Goal: Transaction & Acquisition: Purchase product/service

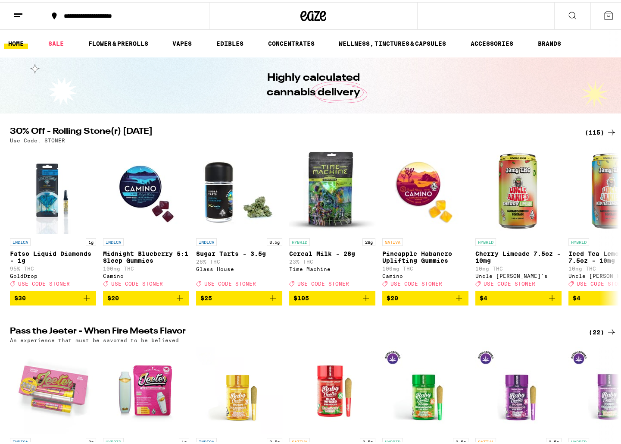
click at [605, 12] on icon at bounding box center [609, 13] width 10 height 10
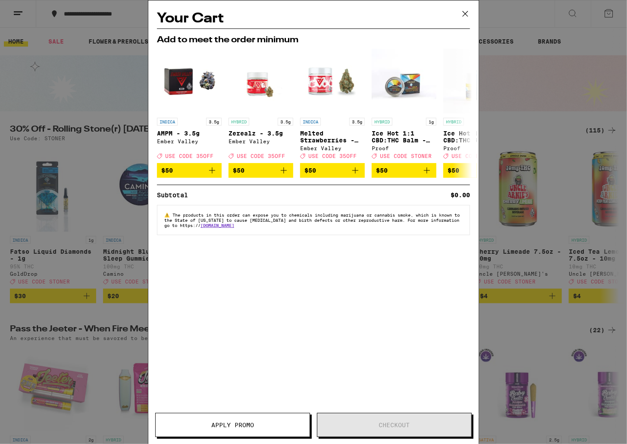
click at [470, 12] on icon at bounding box center [465, 13] width 13 height 13
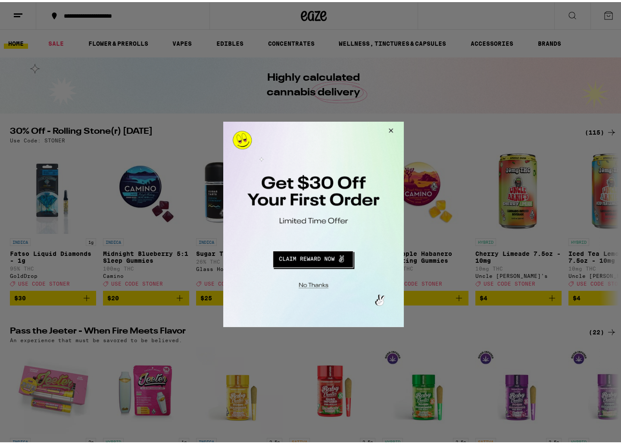
click at [320, 284] on button "Close Modal" at bounding box center [311, 283] width 175 height 13
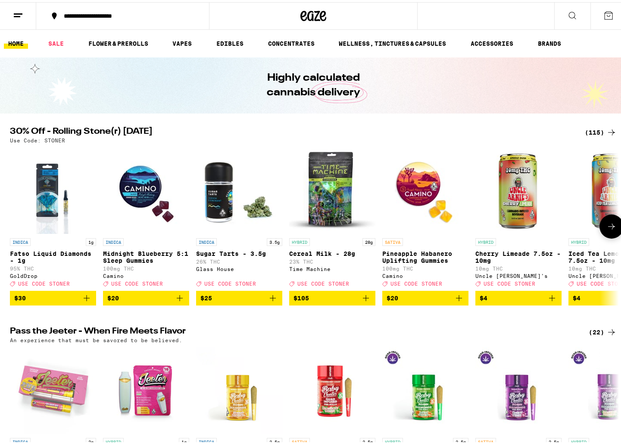
click at [615, 233] on button at bounding box center [612, 224] width 24 height 24
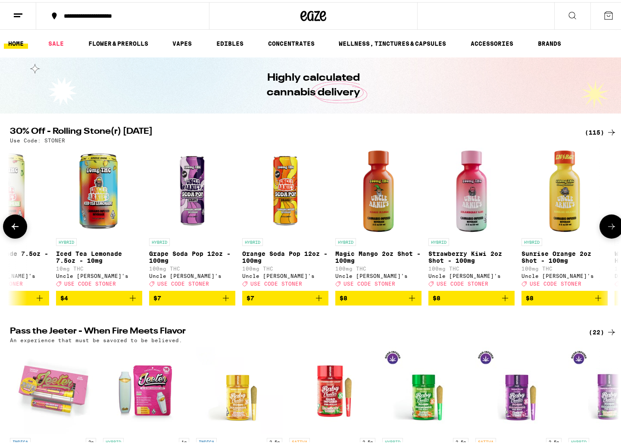
scroll to position [0, 513]
click at [615, 233] on button at bounding box center [612, 224] width 24 height 24
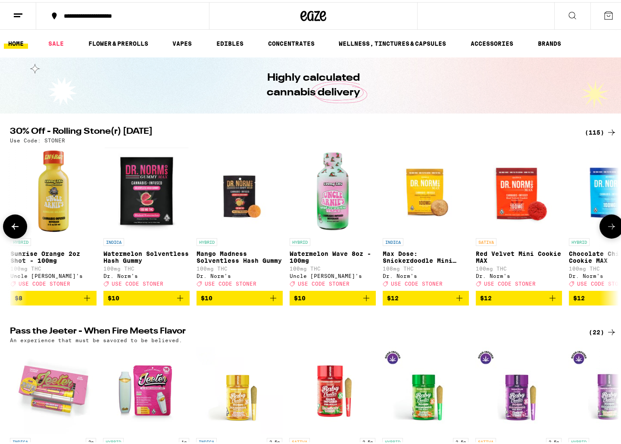
scroll to position [0, 1026]
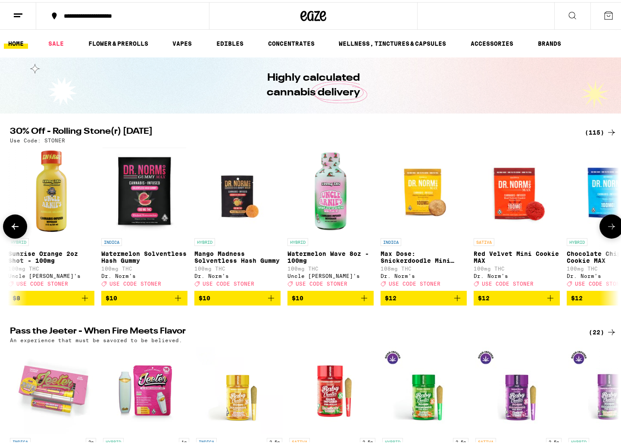
click at [614, 229] on icon at bounding box center [612, 224] width 10 height 10
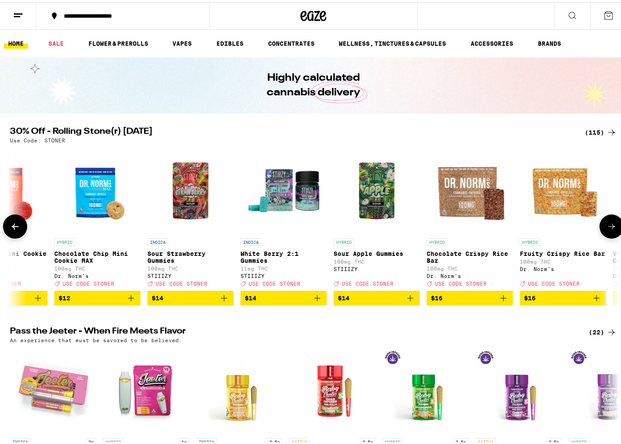
scroll to position [0, 1539]
click at [614, 229] on icon at bounding box center [612, 224] width 10 height 10
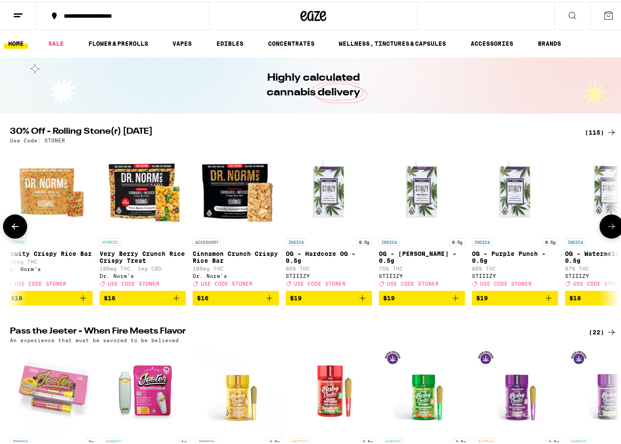
scroll to position [0, 2052]
click at [614, 229] on icon at bounding box center [612, 224] width 10 height 10
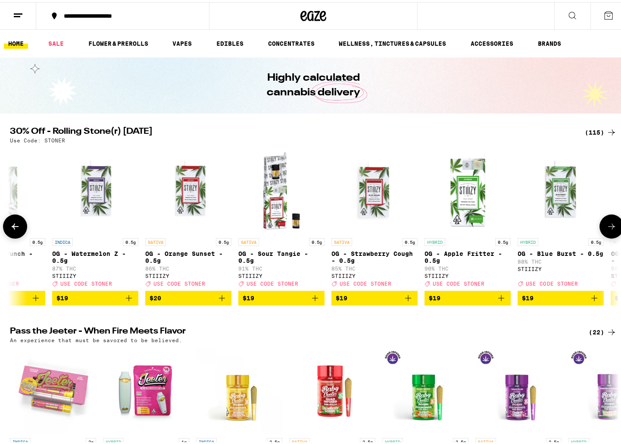
scroll to position [21, 0]
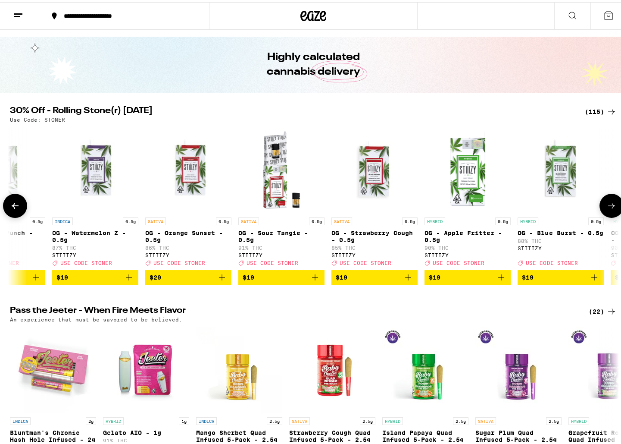
click at [607, 208] on icon at bounding box center [612, 203] width 10 height 10
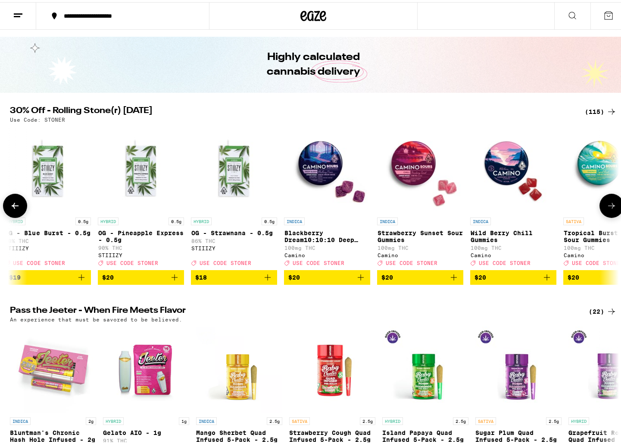
scroll to position [0, 3078]
click at [13, 209] on icon at bounding box center [15, 203] width 10 height 10
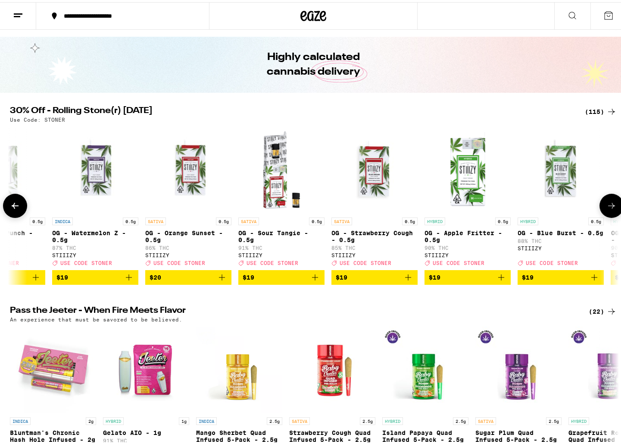
scroll to position [0, 2565]
click at [15, 209] on icon at bounding box center [15, 203] width 10 height 10
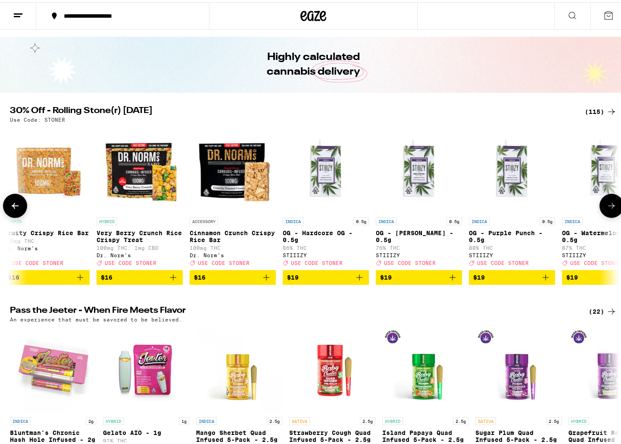
scroll to position [0, 2052]
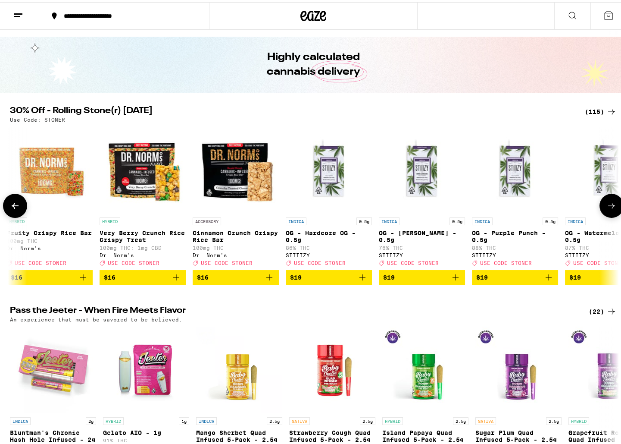
click at [607, 209] on icon at bounding box center [612, 203] width 10 height 10
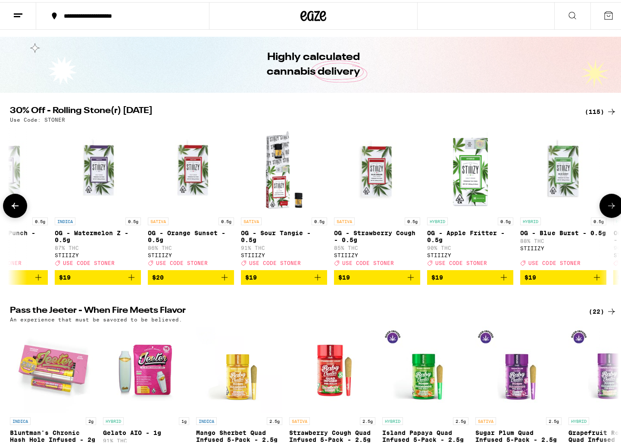
scroll to position [0, 2565]
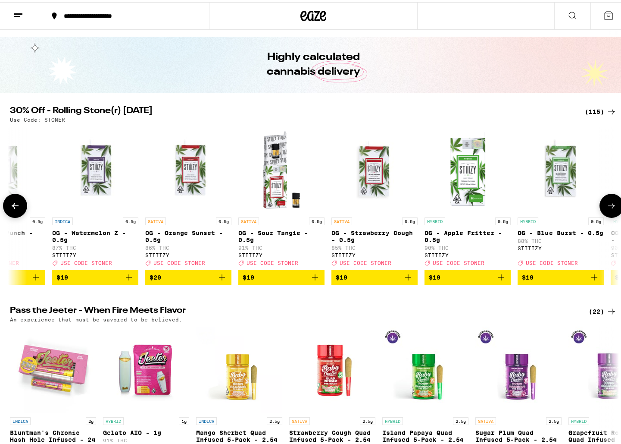
click at [301, 280] on span "$19" at bounding box center [282, 275] width 78 height 10
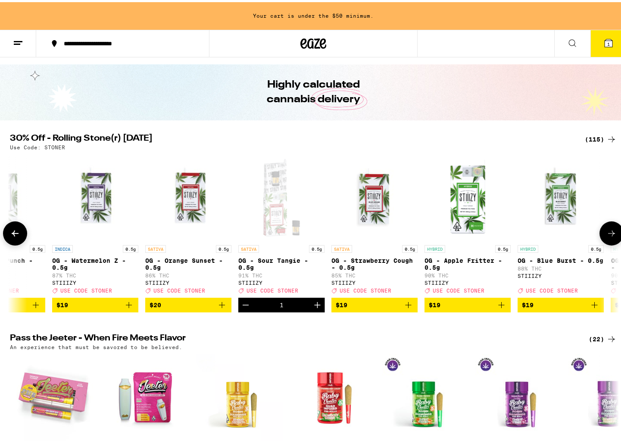
scroll to position [48, 0]
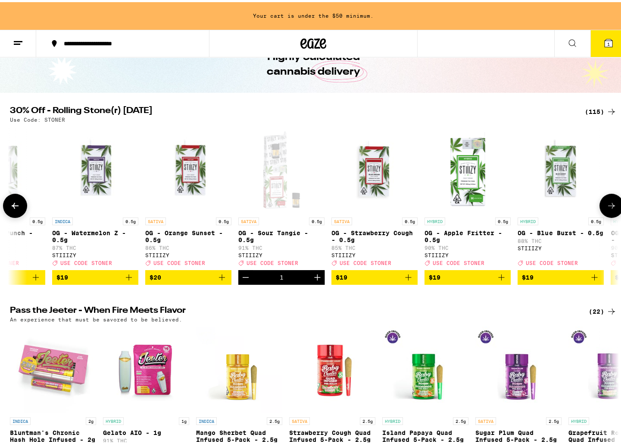
click at [457, 278] on span "$19" at bounding box center [468, 275] width 78 height 10
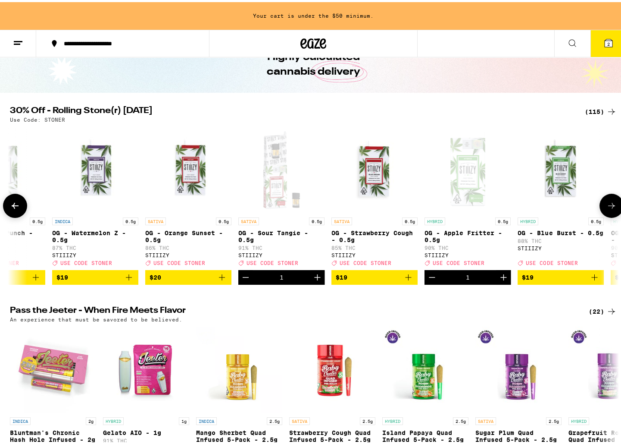
click at [614, 209] on icon at bounding box center [612, 203] width 10 height 10
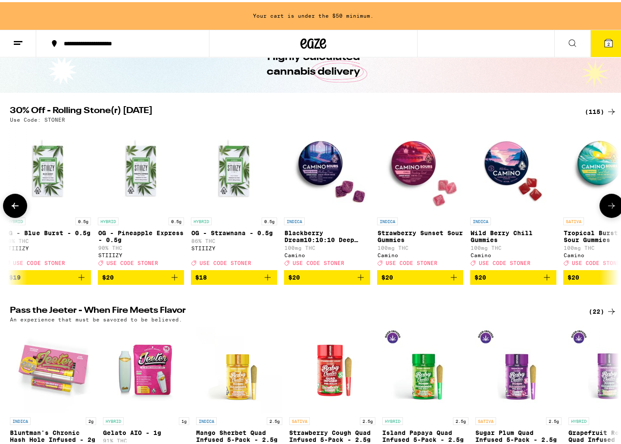
scroll to position [0, 3078]
click at [165, 280] on span "$20" at bounding box center [141, 275] width 78 height 10
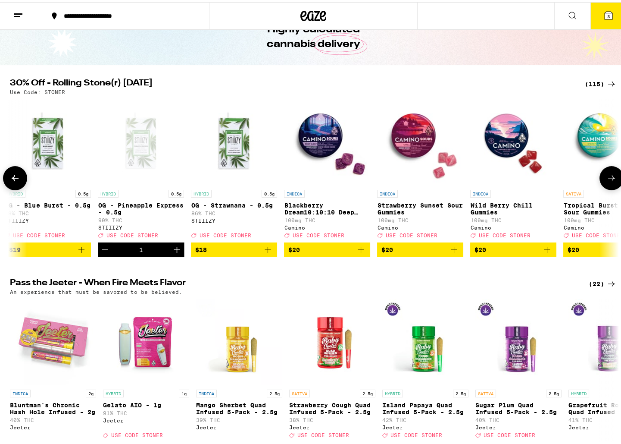
scroll to position [21, 0]
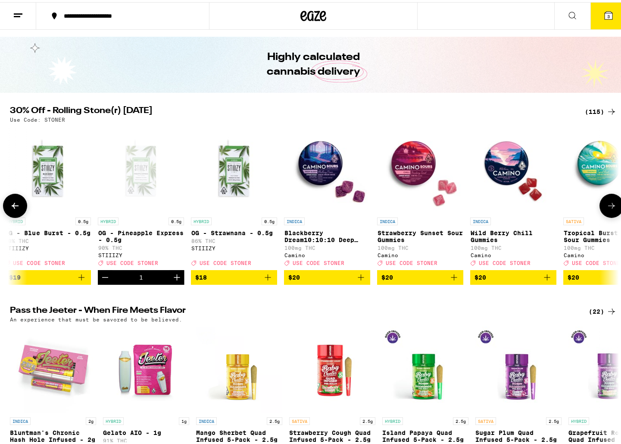
click at [607, 209] on icon at bounding box center [612, 203] width 10 height 10
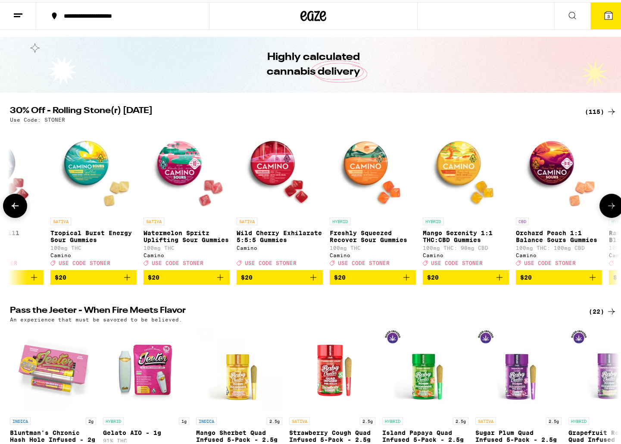
click at [607, 209] on icon at bounding box center [612, 203] width 10 height 10
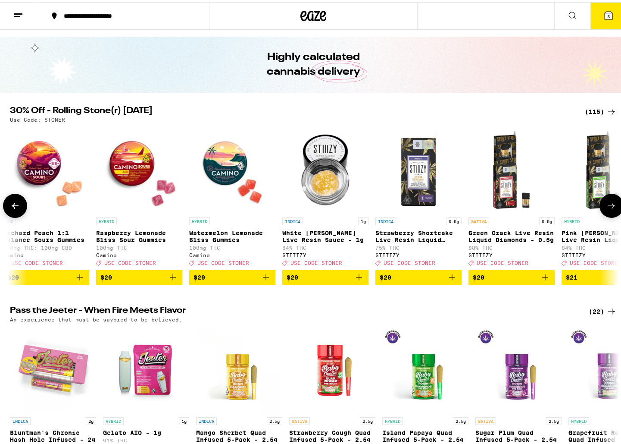
scroll to position [0, 4104]
click at [601, 215] on button at bounding box center [612, 203] width 24 height 24
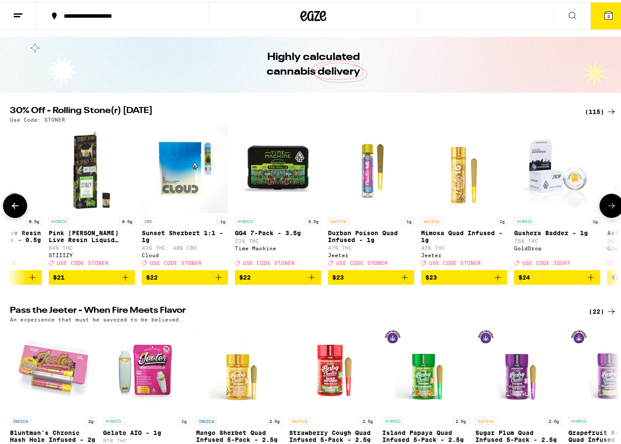
scroll to position [0, 4617]
click at [10, 209] on icon at bounding box center [15, 203] width 10 height 10
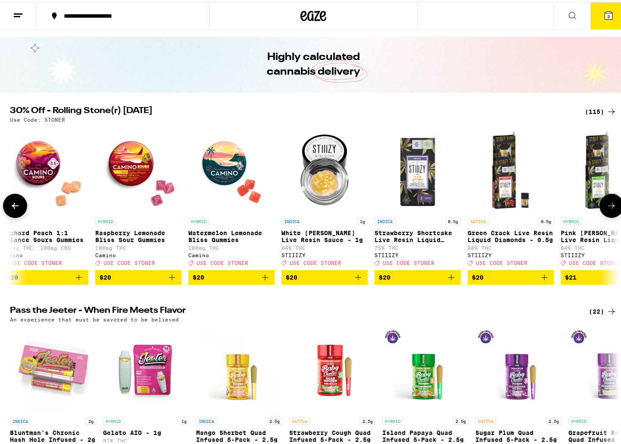
scroll to position [0, 4104]
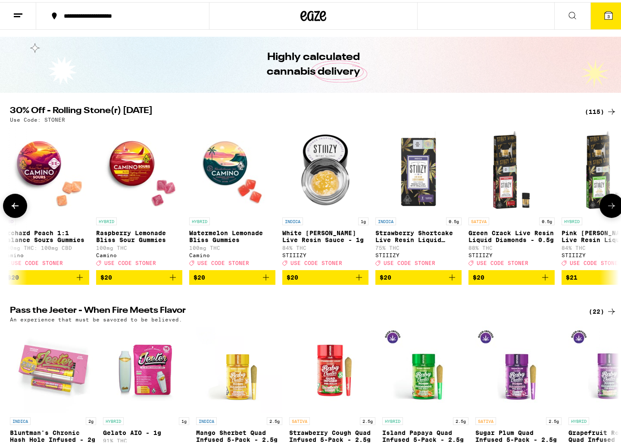
click at [610, 209] on icon at bounding box center [612, 203] width 10 height 10
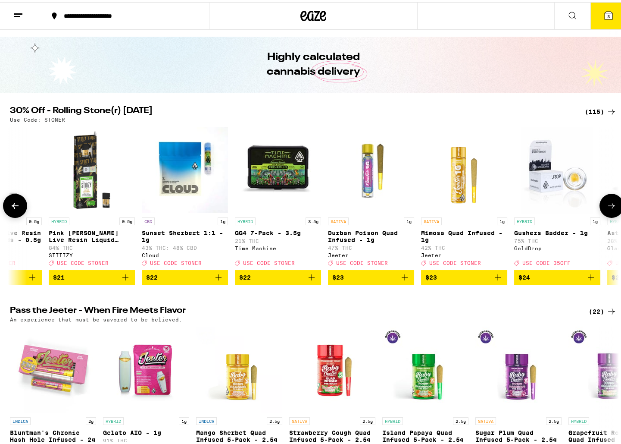
scroll to position [0, 4617]
click at [610, 209] on icon at bounding box center [612, 203] width 10 height 10
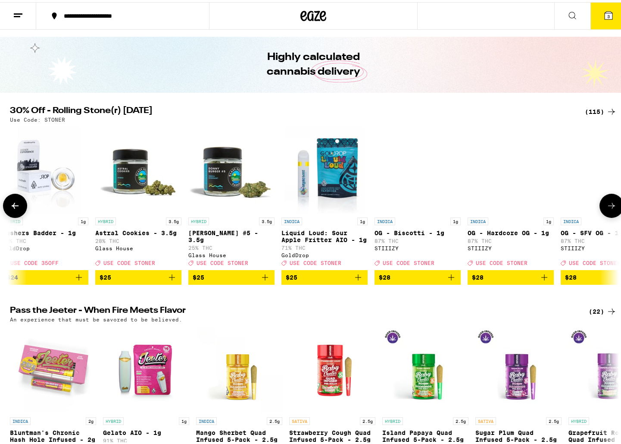
scroll to position [0, 5130]
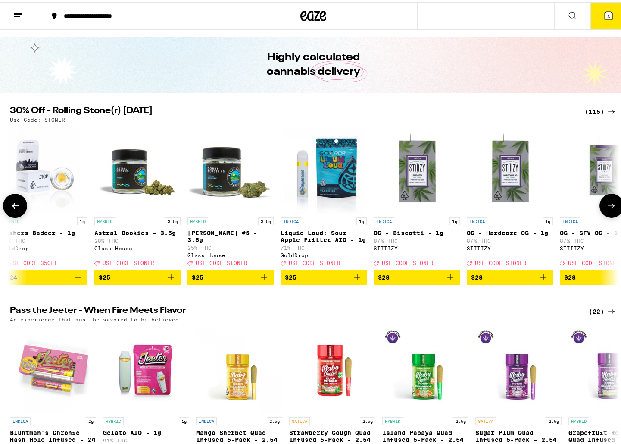
click at [610, 209] on icon at bounding box center [612, 203] width 10 height 10
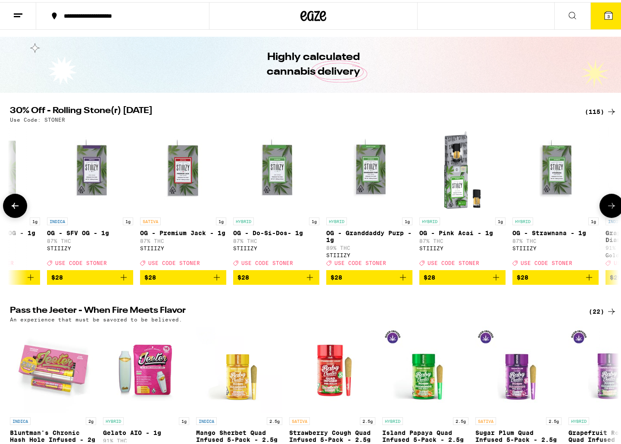
scroll to position [0, 5643]
click at [610, 209] on icon at bounding box center [612, 203] width 10 height 10
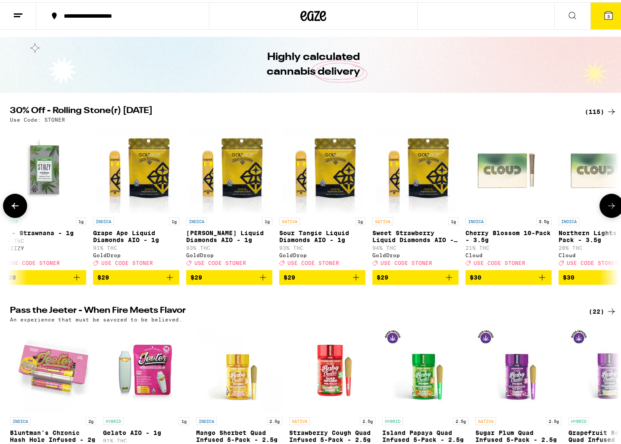
scroll to position [0, 6156]
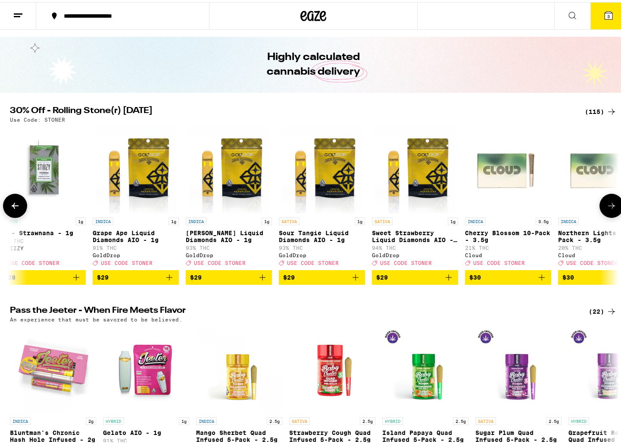
click at [259, 280] on icon "Add to bag" at bounding box center [262, 275] width 10 height 10
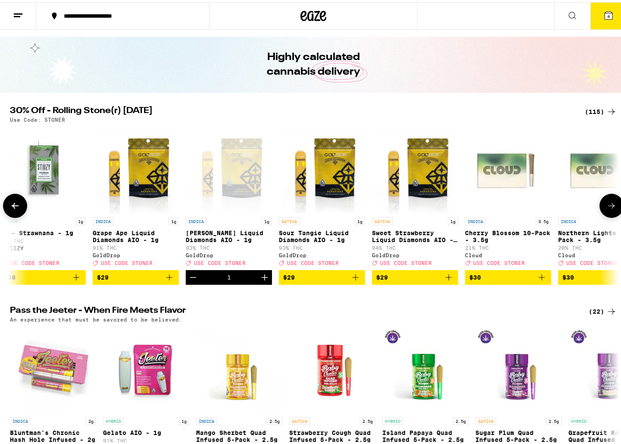
click at [191, 280] on icon "Decrement" at bounding box center [193, 275] width 10 height 10
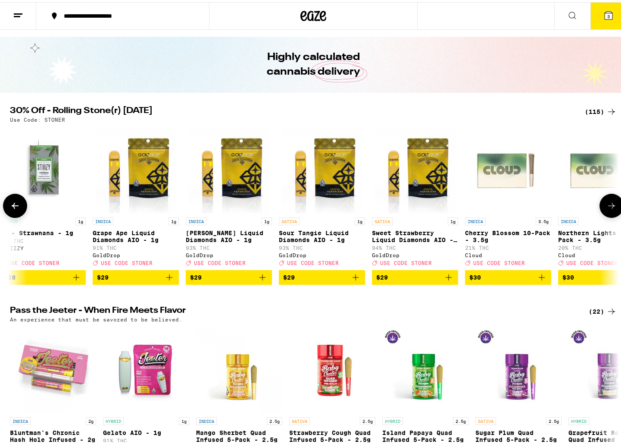
click at [448, 279] on icon "Add to bag" at bounding box center [449, 275] width 10 height 10
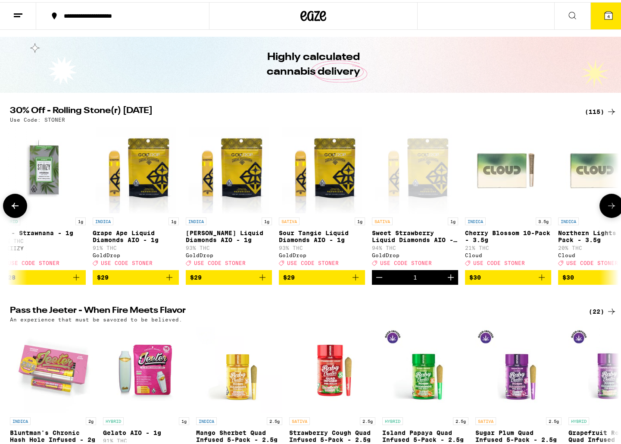
click at [609, 209] on icon at bounding box center [612, 203] width 10 height 10
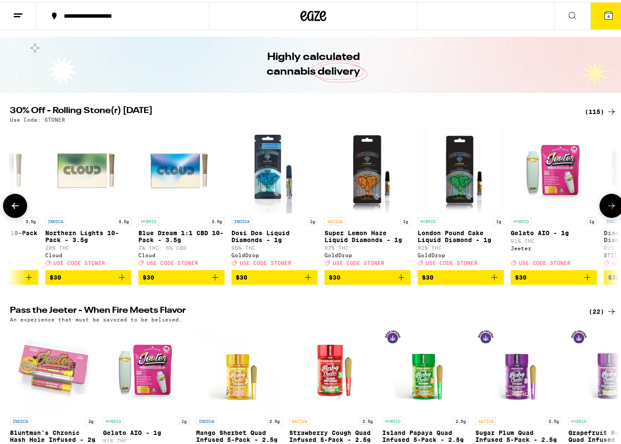
scroll to position [0, 6669]
click at [308, 280] on icon "Add to bag" at bounding box center [308, 275] width 10 height 10
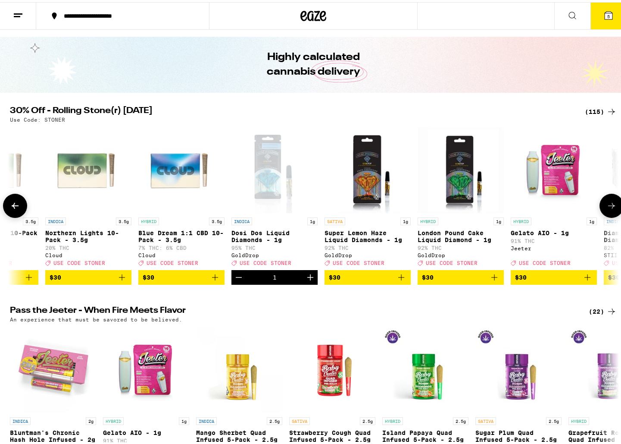
click at [611, 209] on icon at bounding box center [612, 203] width 10 height 10
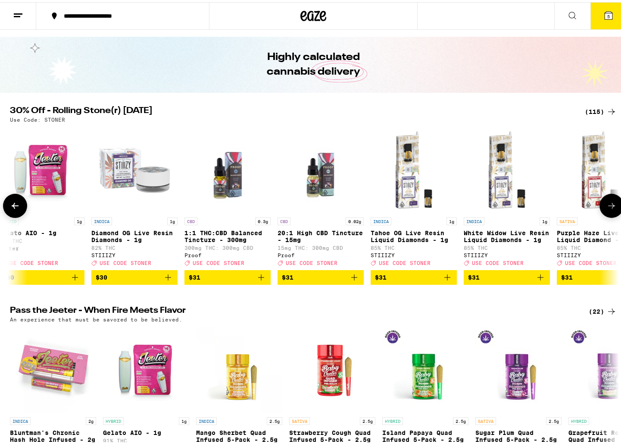
scroll to position [0, 7182]
click at [612, 216] on button at bounding box center [612, 203] width 24 height 24
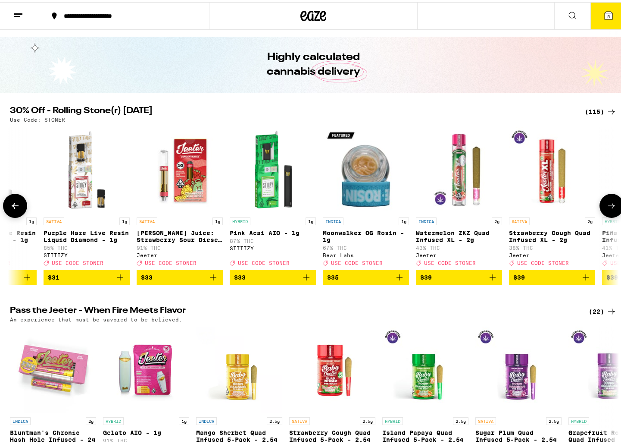
scroll to position [0, 7695]
click at [612, 216] on button at bounding box center [612, 203] width 24 height 24
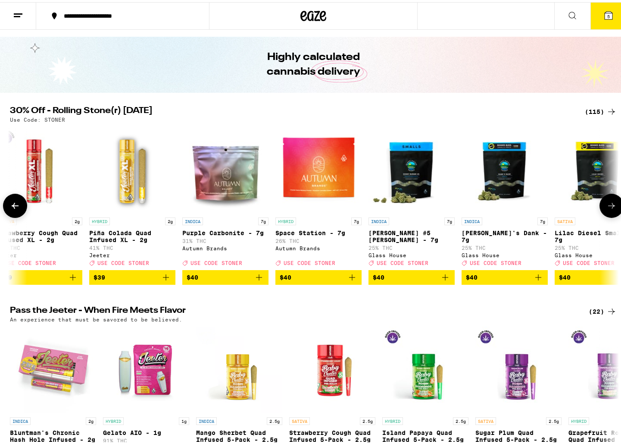
scroll to position [0, 8208]
click at [613, 216] on button at bounding box center [612, 203] width 24 height 24
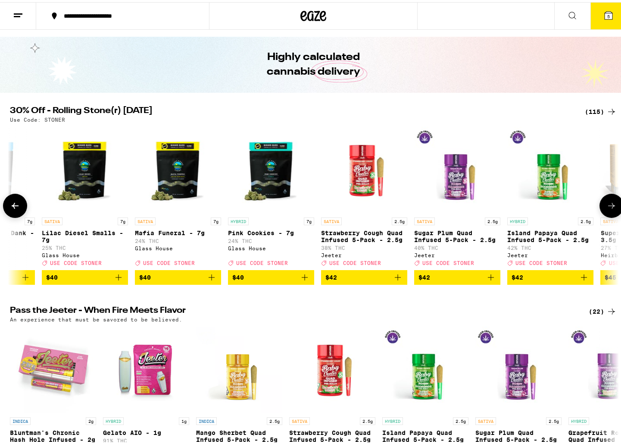
scroll to position [0, 8721]
click at [613, 216] on button at bounding box center [612, 203] width 24 height 24
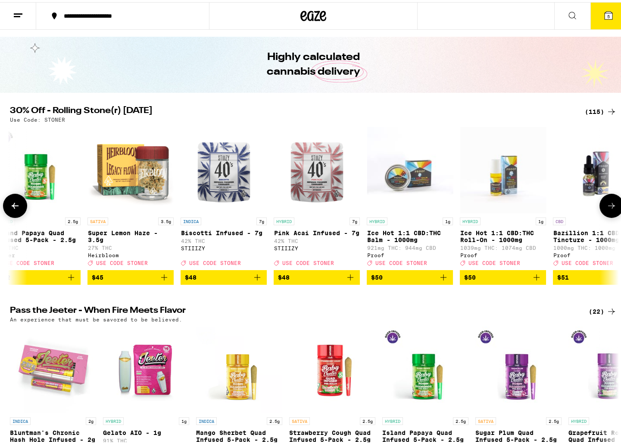
scroll to position [0, 9234]
click at [611, 208] on icon at bounding box center [612, 203] width 10 height 10
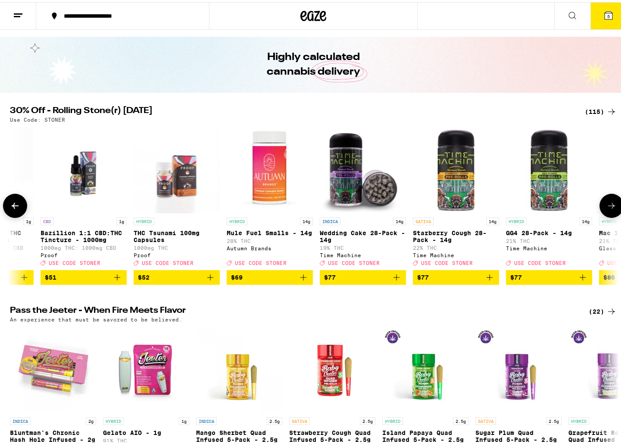
scroll to position [0, 9747]
click at [611, 209] on icon at bounding box center [612, 203] width 10 height 10
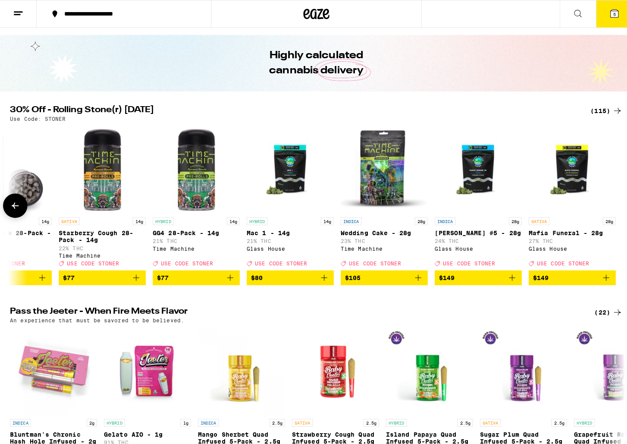
scroll to position [0, 10101]
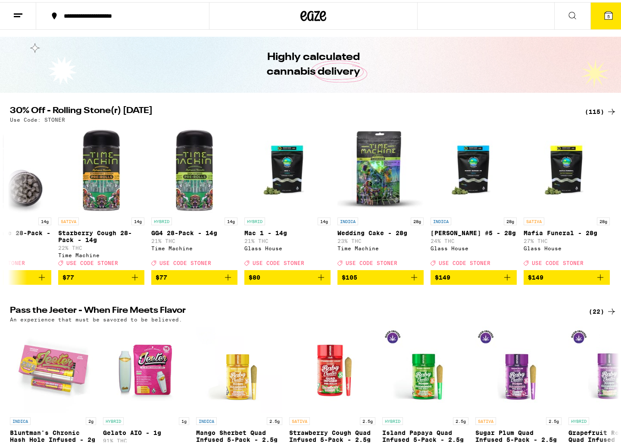
click at [608, 13] on icon at bounding box center [609, 13] width 10 height 10
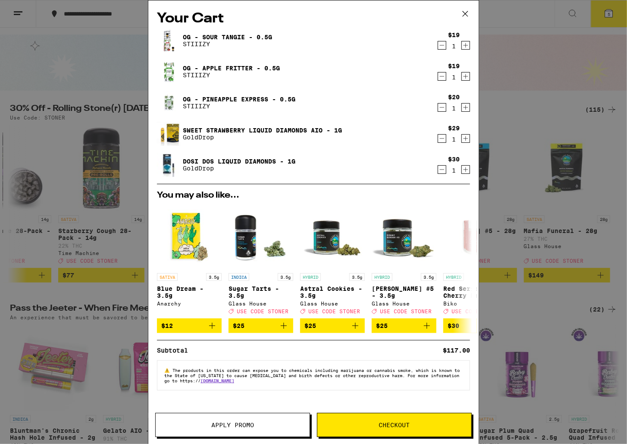
click at [248, 429] on button "Apply Promo" at bounding box center [232, 425] width 155 height 24
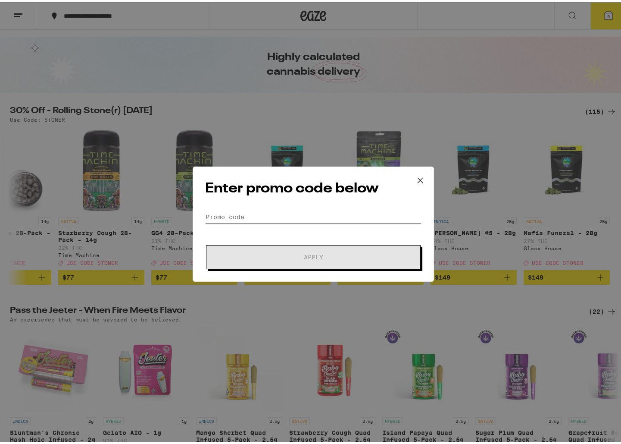
click at [254, 213] on input "Promo Code" at bounding box center [313, 214] width 216 height 13
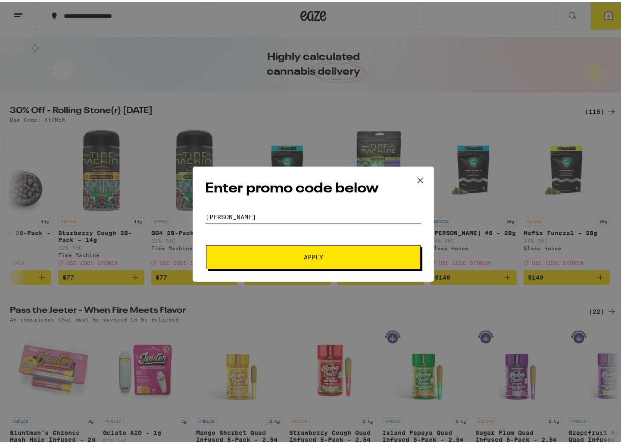
type input "[PERSON_NAME]"
click at [264, 248] on button "Apply" at bounding box center [313, 255] width 215 height 24
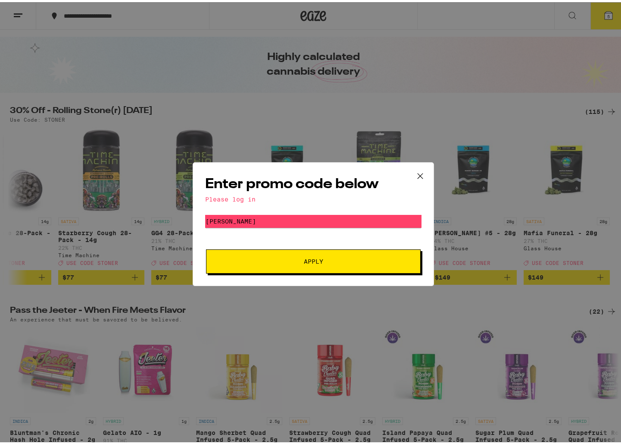
click at [92, 19] on div "Enter promo code below Please log in Promo Code [PERSON_NAME] Apply" at bounding box center [313, 222] width 627 height 444
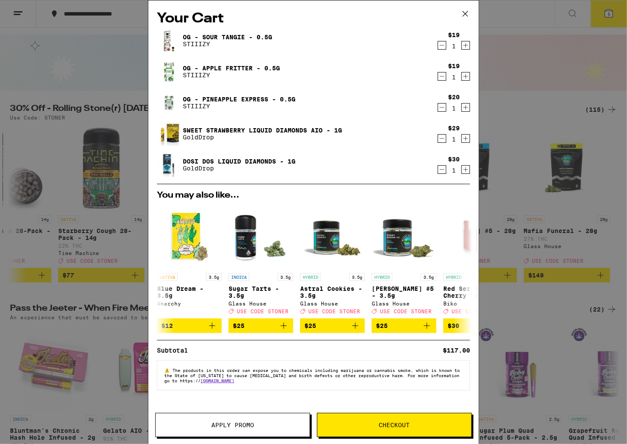
click at [91, 17] on div "Your Cart OG - Sour [PERSON_NAME] - 0.5g STIIIZY $19 1 OG - Apple Fritter - 0.5…" at bounding box center [313, 222] width 627 height 444
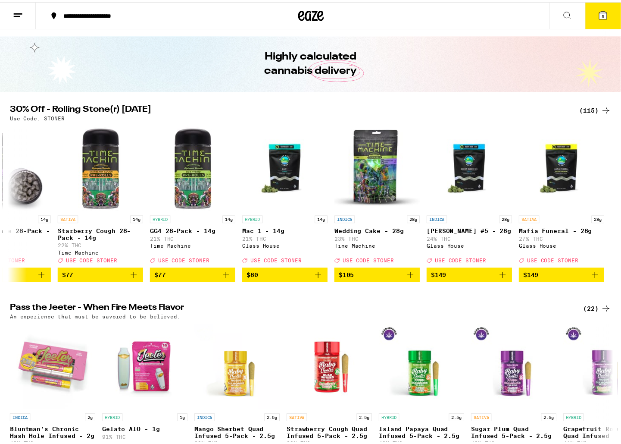
scroll to position [0, 10101]
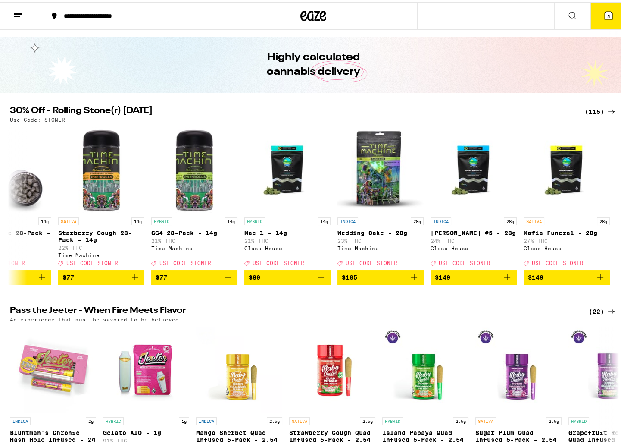
click at [92, 17] on div "**********" at bounding box center [126, 14] width 135 height 6
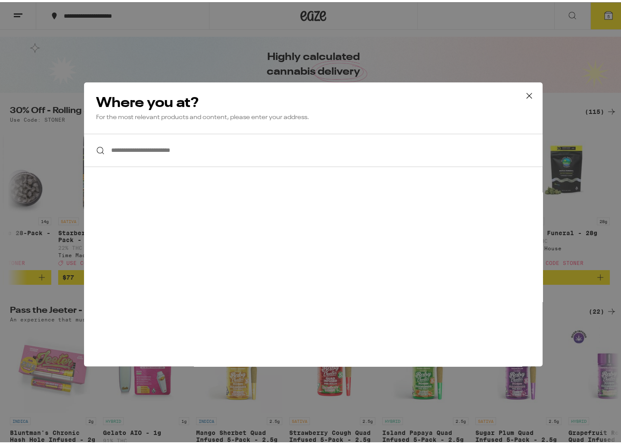
scroll to position [0, 0]
click at [530, 95] on icon at bounding box center [529, 93] width 13 height 13
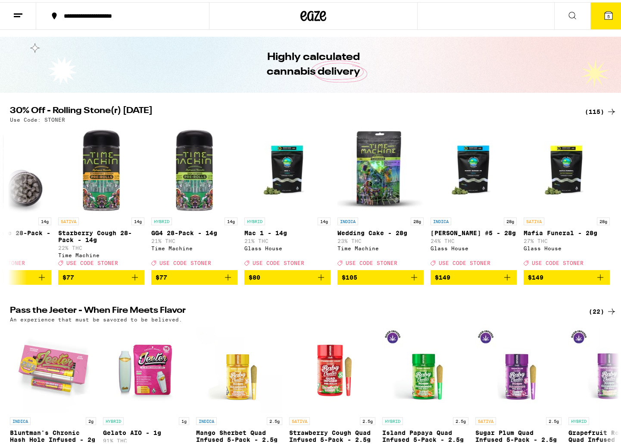
scroll to position [0, 10101]
click at [572, 14] on icon at bounding box center [572, 13] width 10 height 10
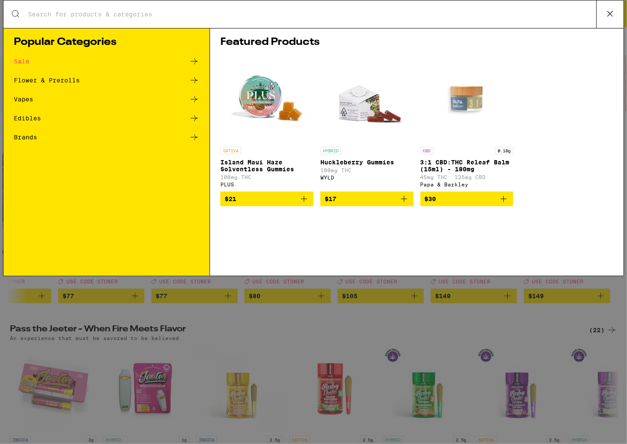
click at [613, 16] on icon at bounding box center [610, 13] width 13 height 13
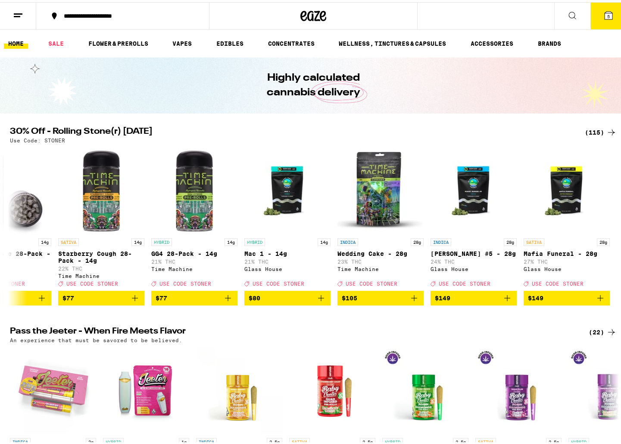
click at [313, 18] on icon at bounding box center [313, 14] width 13 height 10
click at [11, 12] on button at bounding box center [18, 13] width 36 height 27
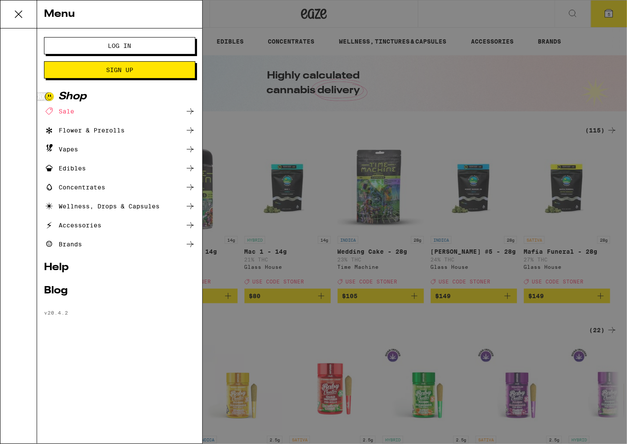
click at [70, 41] on button "Log In" at bounding box center [119, 45] width 151 height 17
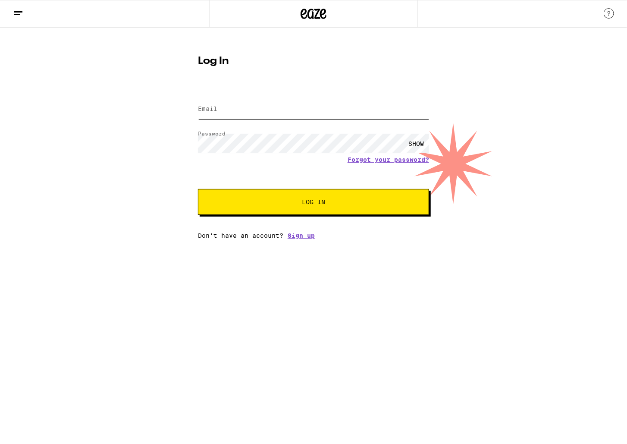
click at [278, 115] on input "Email" at bounding box center [313, 109] width 231 height 19
type input "4"
drag, startPoint x: 273, startPoint y: 110, endPoint x: 126, endPoint y: 104, distance: 146.7
click at [198, 104] on input "$[EMAIL_ADDRESS][DOMAIN_NAME]" at bounding box center [313, 109] width 231 height 19
click at [284, 207] on button "Log In" at bounding box center [313, 202] width 231 height 26
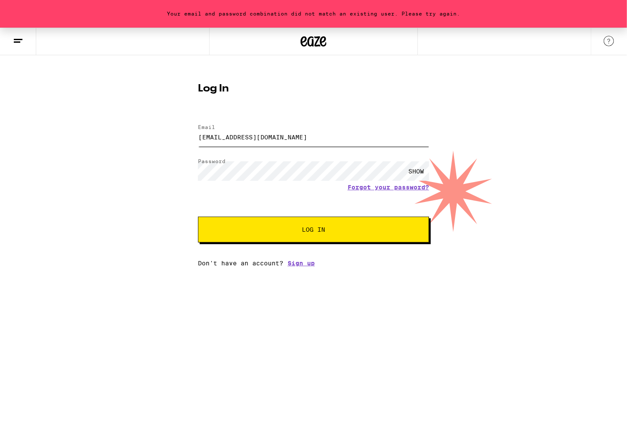
drag, startPoint x: 269, startPoint y: 136, endPoint x: 186, endPoint y: 128, distance: 83.6
click at [198, 128] on input "[EMAIL_ADDRESS][DOMAIN_NAME]" at bounding box center [313, 136] width 231 height 19
click at [415, 171] on div "SHOW" at bounding box center [416, 170] width 26 height 19
click at [415, 171] on div "HIDE" at bounding box center [416, 170] width 26 height 19
click at [341, 226] on button "Log In" at bounding box center [313, 229] width 231 height 26
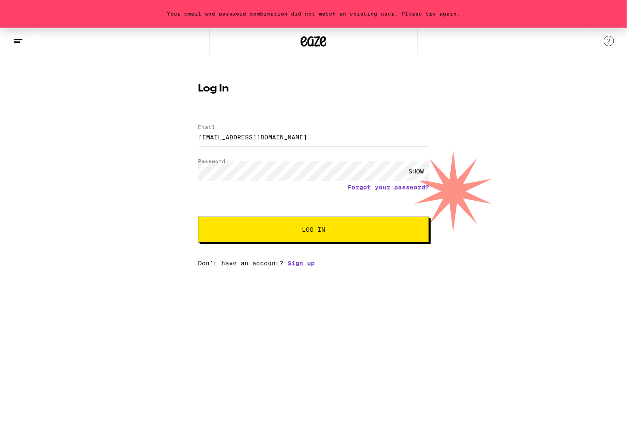
drag, startPoint x: 273, startPoint y: 139, endPoint x: 146, endPoint y: 132, distance: 127.4
click at [198, 132] on input "[EMAIL_ADDRESS][DOMAIN_NAME]" at bounding box center [313, 136] width 231 height 19
click at [257, 224] on button "Log In" at bounding box center [313, 229] width 231 height 26
drag, startPoint x: 221, startPoint y: 136, endPoint x: 188, endPoint y: 139, distance: 33.7
click at [198, 139] on input "[EMAIL_ADDRESS][DOMAIN_NAME]" at bounding box center [313, 136] width 231 height 19
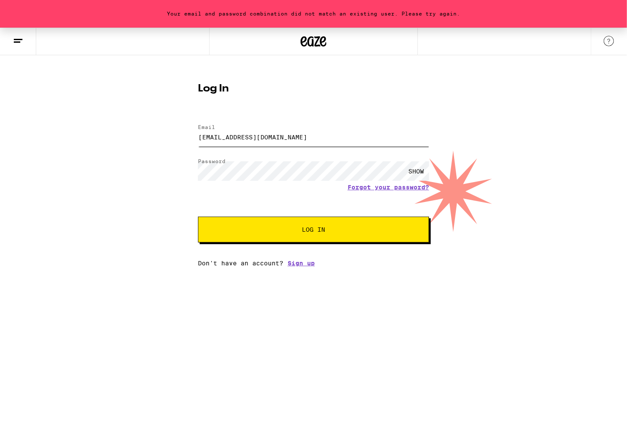
type input "[EMAIL_ADDRESS][DOMAIN_NAME]"
click at [280, 232] on span "Log In" at bounding box center [313, 229] width 161 height 6
click at [303, 264] on link "Sign up" at bounding box center [301, 263] width 27 height 7
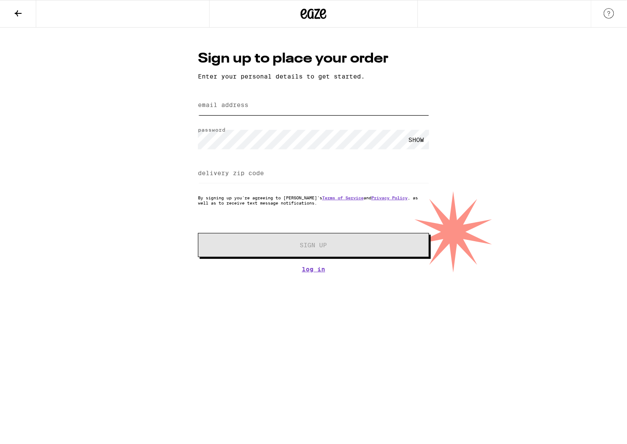
click at [205, 110] on input "email address" at bounding box center [313, 105] width 231 height 19
type input "[EMAIL_ADDRESS][DOMAIN_NAME]"
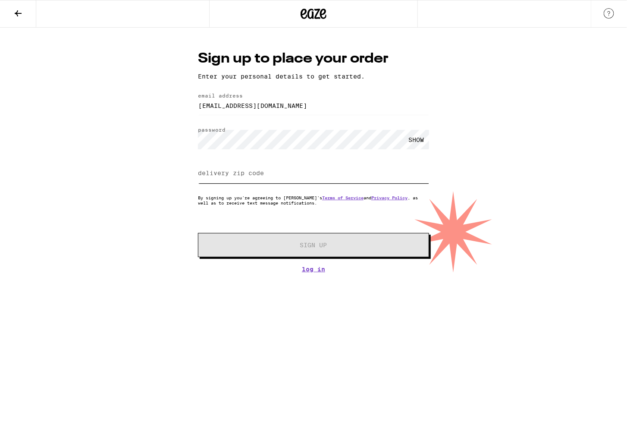
click at [223, 170] on input "delivery zip code" at bounding box center [313, 173] width 231 height 19
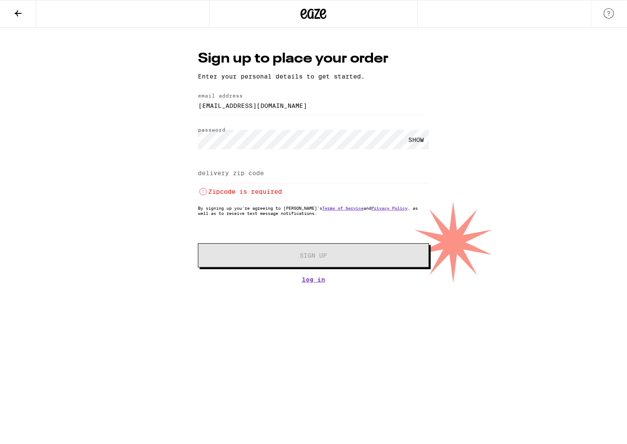
click at [410, 138] on div "SHOW" at bounding box center [416, 139] width 26 height 19
click at [260, 175] on label "delivery zip code" at bounding box center [231, 172] width 66 height 7
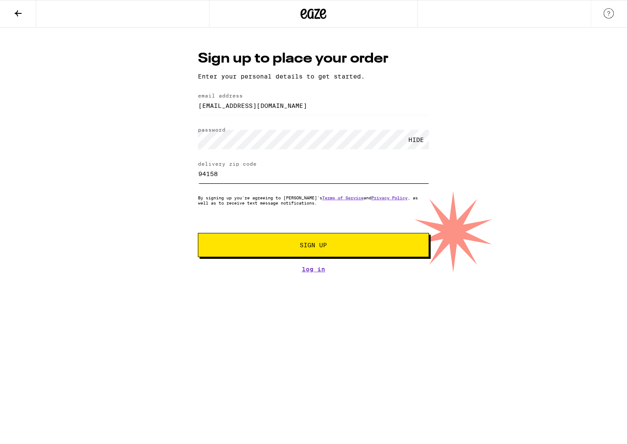
type input "94158"
click at [244, 238] on button "Sign Up" at bounding box center [313, 245] width 231 height 24
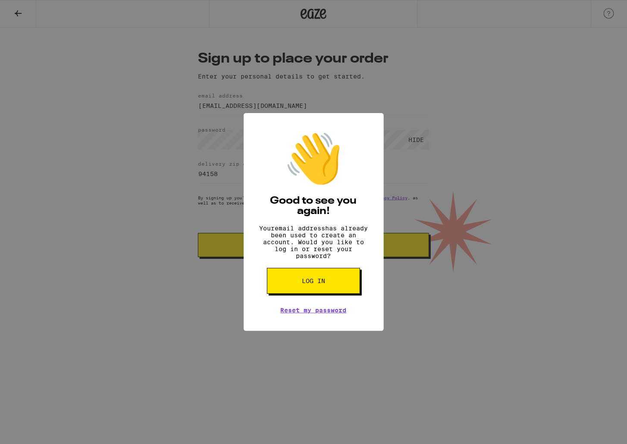
click at [306, 277] on button "Log in" at bounding box center [313, 281] width 93 height 26
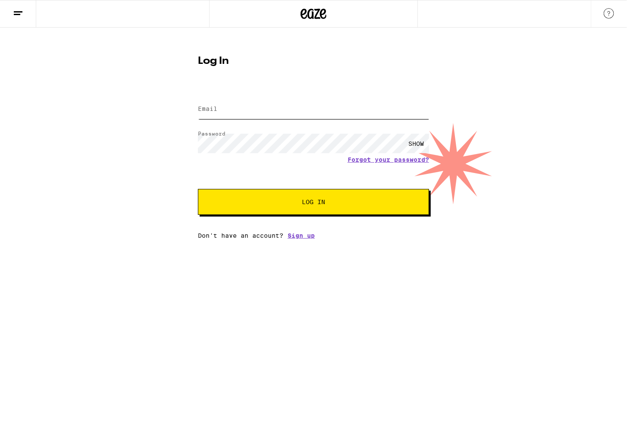
click at [263, 113] on input "Email" at bounding box center [313, 109] width 231 height 19
type input "[EMAIL_ADDRESS][DOMAIN_NAME]"
click at [294, 206] on button "Log In" at bounding box center [313, 202] width 231 height 26
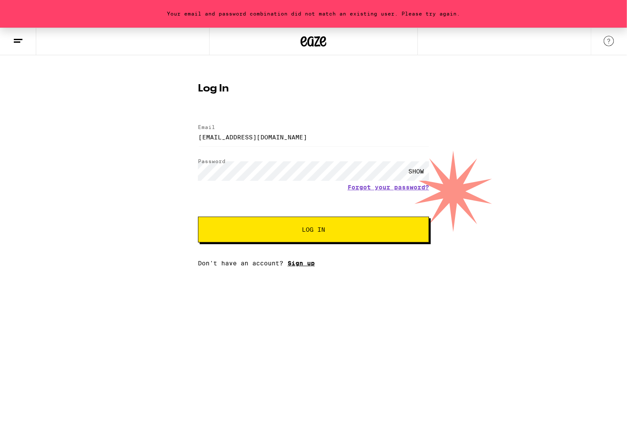
click at [306, 262] on link "Sign up" at bounding box center [301, 263] width 27 height 7
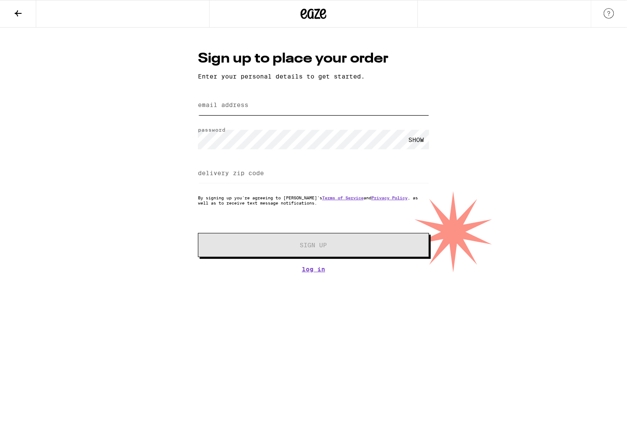
click at [249, 105] on input "email address" at bounding box center [313, 105] width 231 height 19
type input "[EMAIL_ADDRESS][DOMAIN_NAME]"
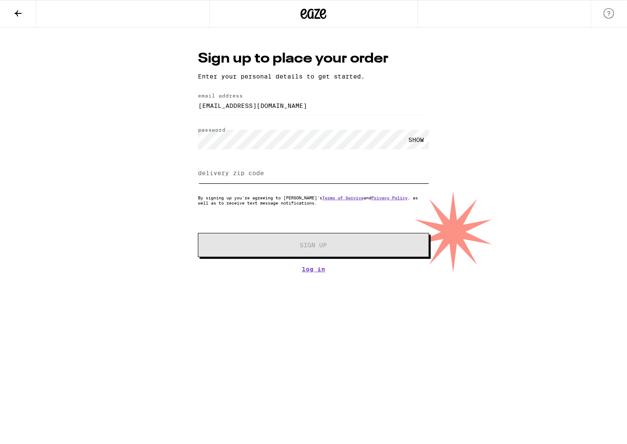
click at [270, 173] on input "delivery zip code" at bounding box center [313, 173] width 231 height 19
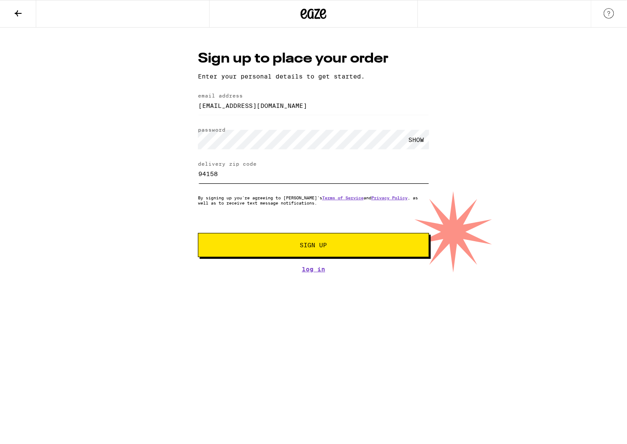
type input "94158"
click at [248, 248] on span "Sign Up" at bounding box center [314, 245] width 172 height 6
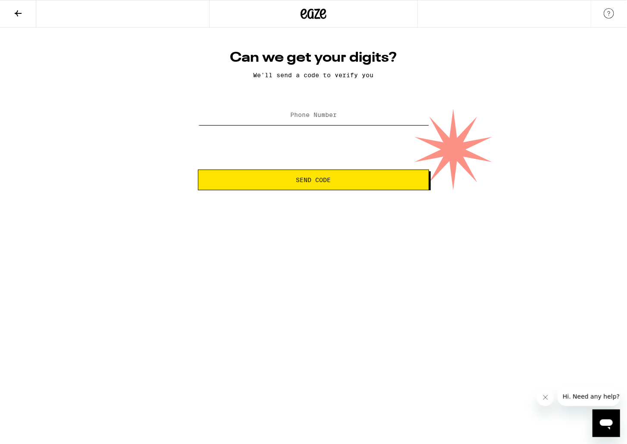
click at [279, 120] on input "Phone Number" at bounding box center [313, 115] width 231 height 19
type input "[PHONE_NUMBER]"
click at [278, 180] on span "Send Code" at bounding box center [313, 180] width 216 height 6
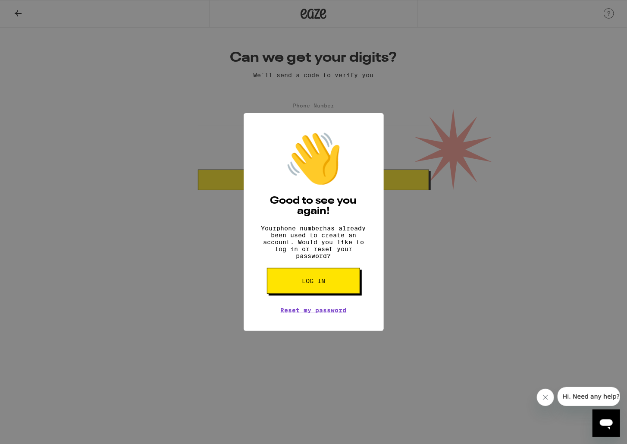
click at [300, 294] on button "Log in" at bounding box center [313, 281] width 93 height 26
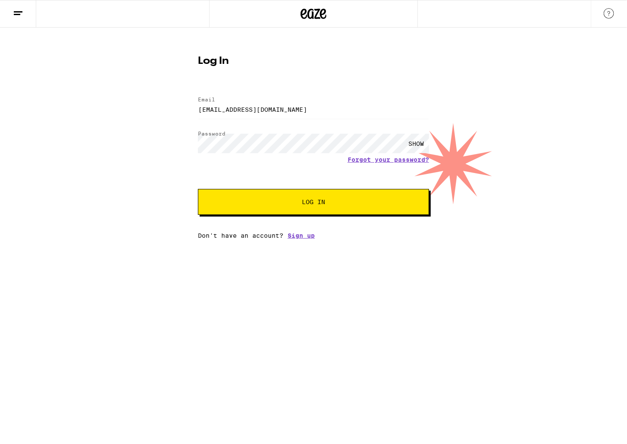
click at [363, 198] on button "Log In" at bounding box center [313, 202] width 231 height 26
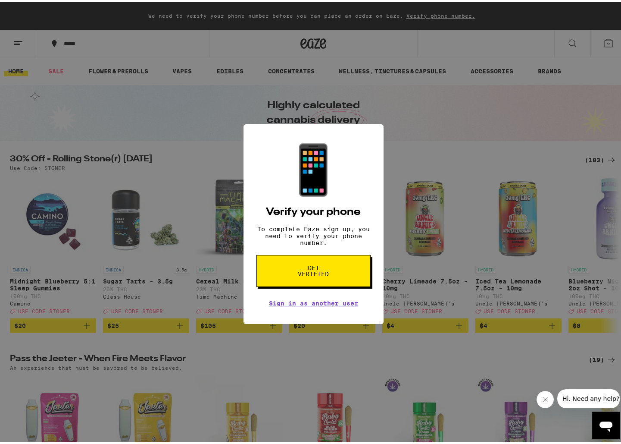
click at [355, 266] on button "Get verified" at bounding box center [313, 269] width 114 height 32
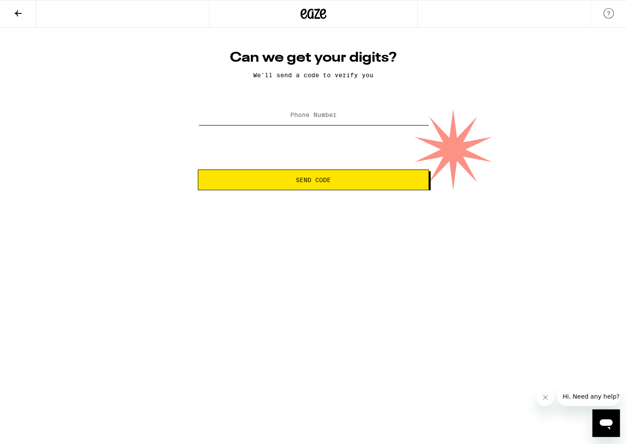
click at [306, 122] on input "Phone Number" at bounding box center [313, 115] width 231 height 19
type input "[PHONE_NUMBER]"
click at [297, 178] on span "Send Code" at bounding box center [313, 180] width 35 height 6
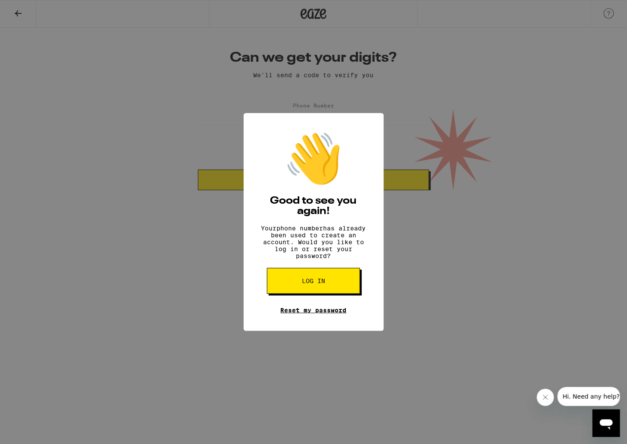
click at [312, 313] on link "Reset my password" at bounding box center [314, 309] width 66 height 7
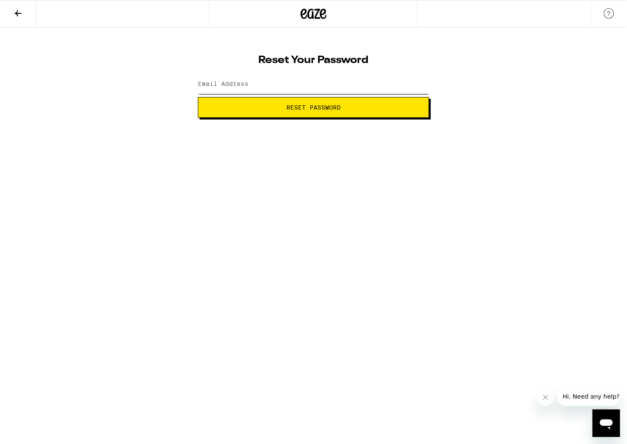
click at [255, 84] on input "Email Address" at bounding box center [313, 84] width 231 height 19
type input "[EMAIL_ADDRESS][DOMAIN_NAME]"
click at [264, 111] on button "Reset Password" at bounding box center [313, 107] width 231 height 21
click at [415, 77] on div "SHOW" at bounding box center [416, 84] width 26 height 19
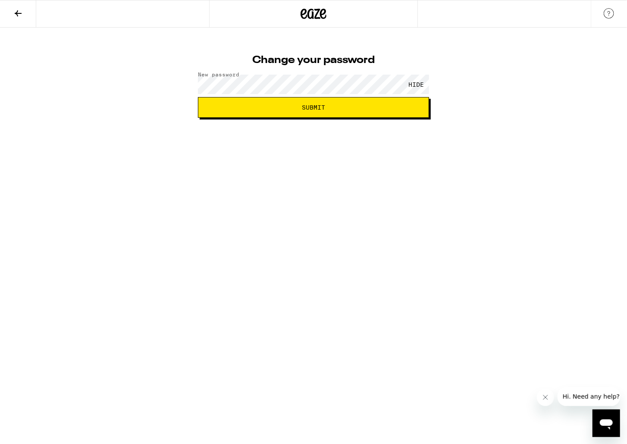
click at [280, 107] on span "Submit" at bounding box center [313, 107] width 216 height 6
